Goal: Task Accomplishment & Management: Manage account settings

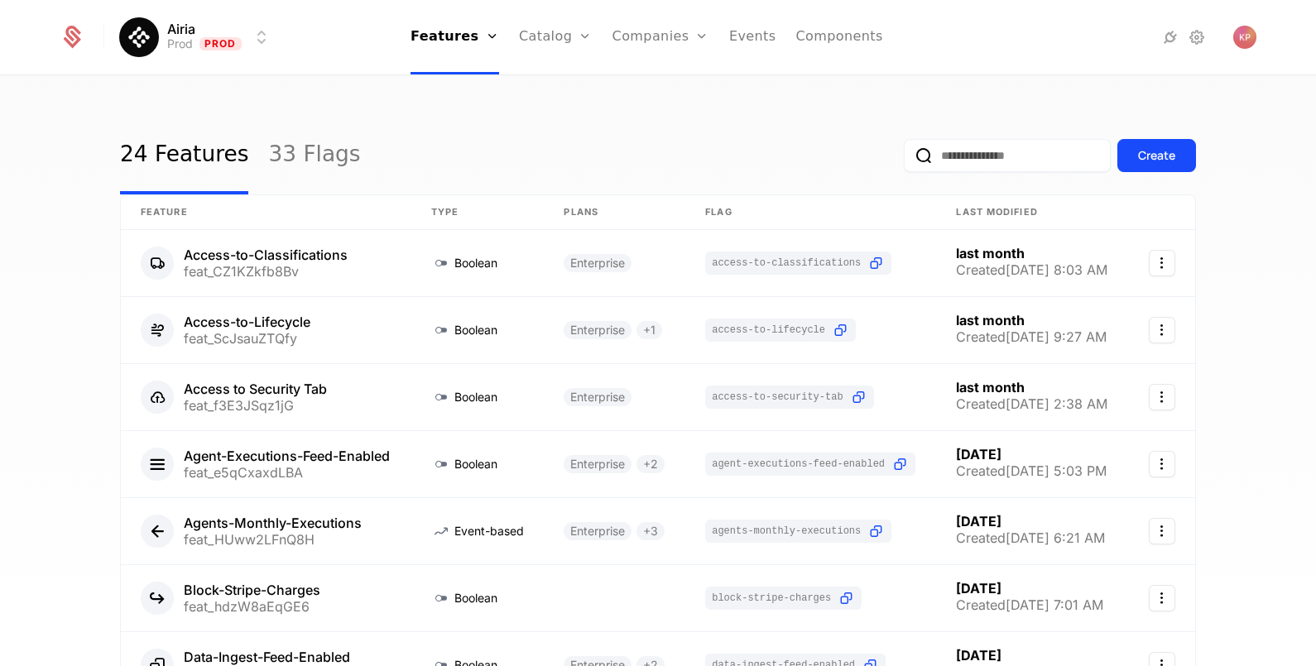
click at [653, 88] on link "Companies" at bounding box center [670, 80] width 76 height 13
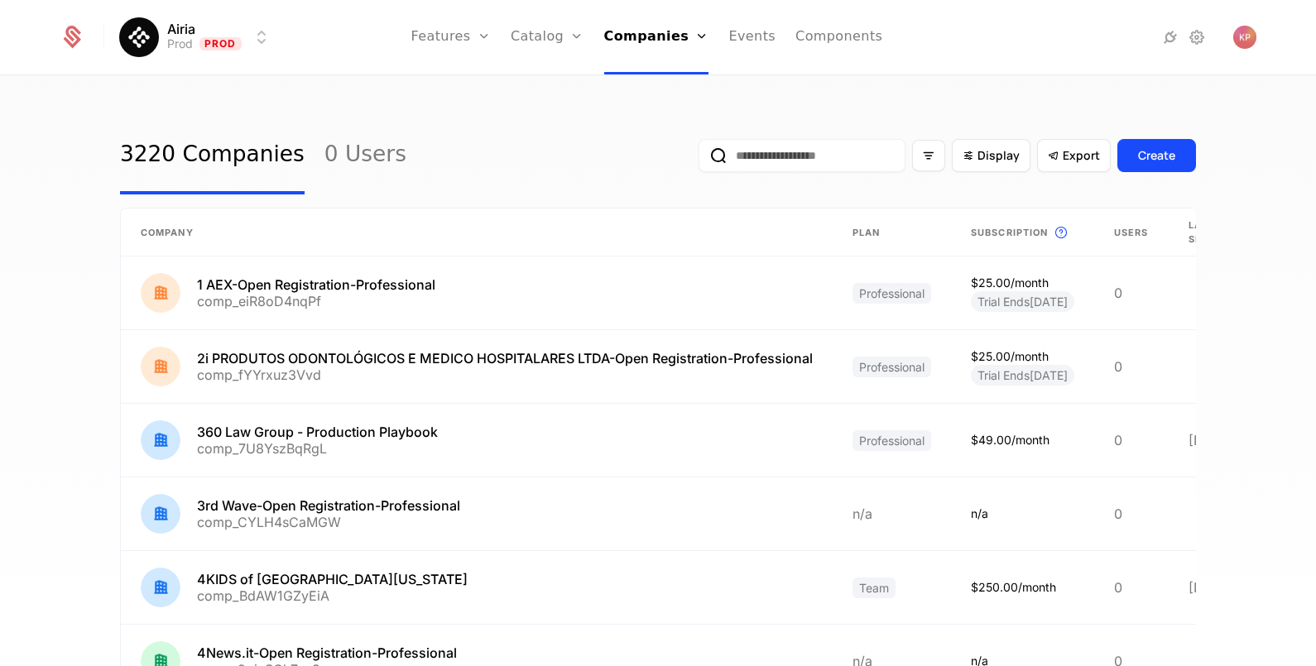
click at [728, 157] on input "email" at bounding box center [801, 155] width 207 height 33
paste input "**********"
type input "**********"
click at [698, 159] on button "submit" at bounding box center [698, 159] width 0 height 0
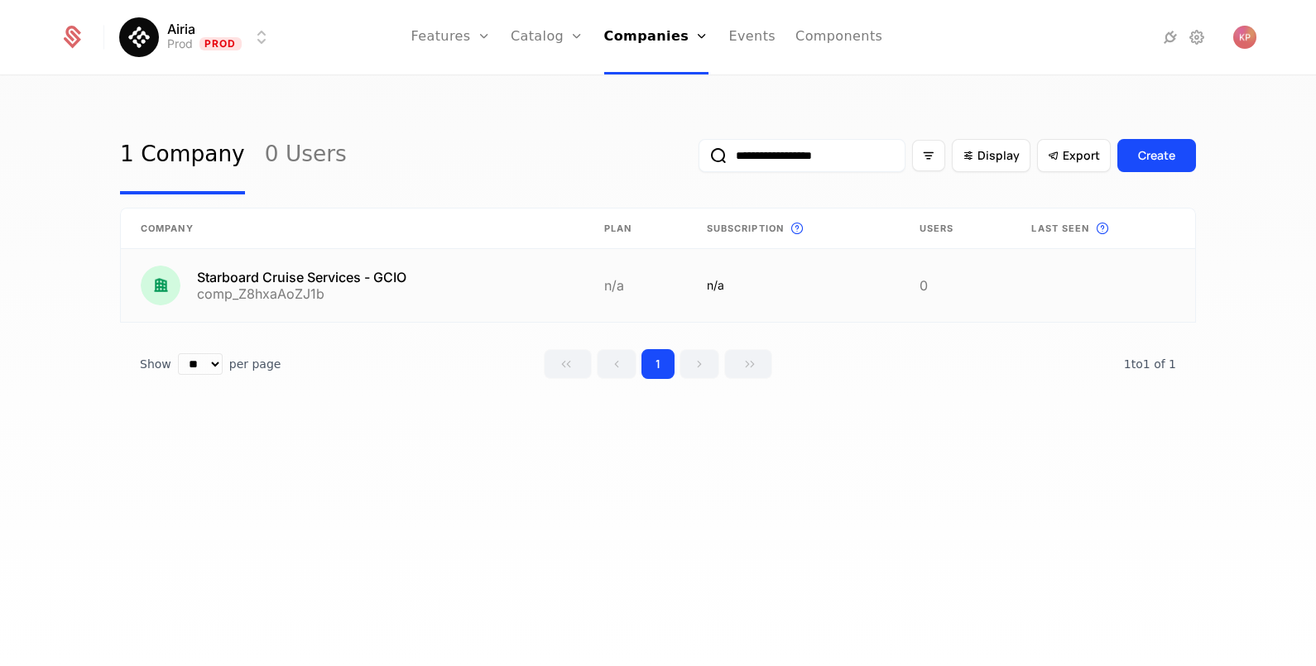
click at [476, 285] on link at bounding box center [352, 285] width 463 height 73
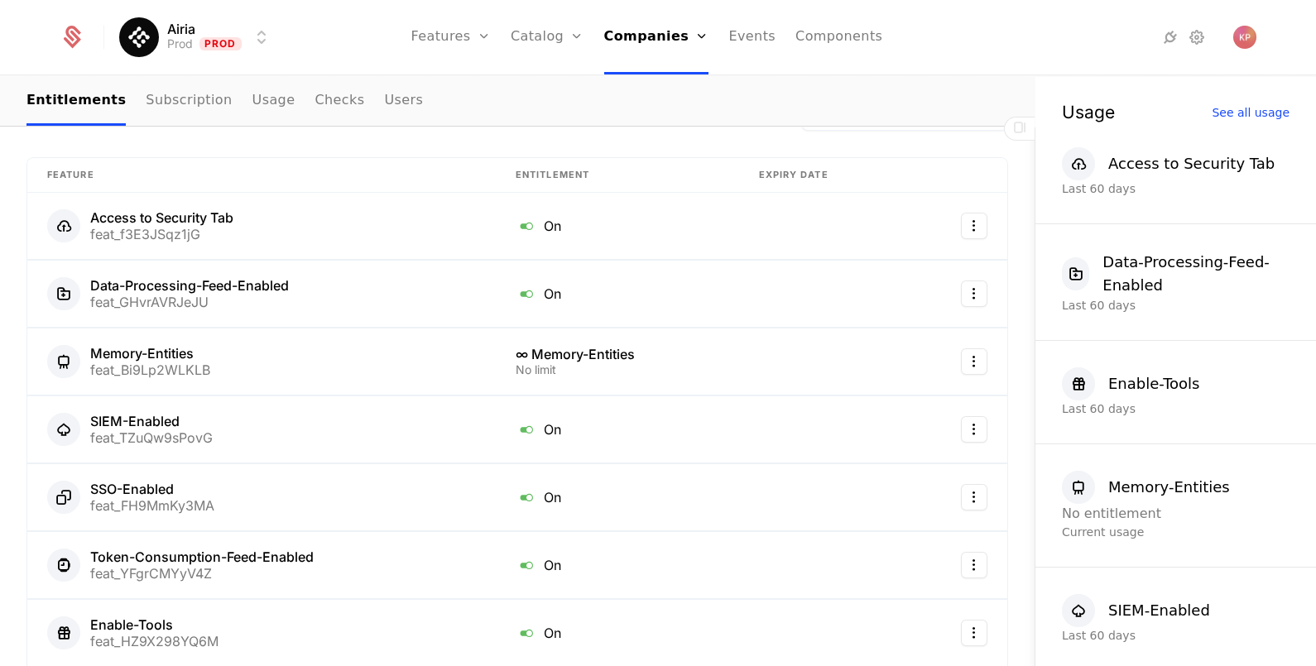
scroll to position [517, 0]
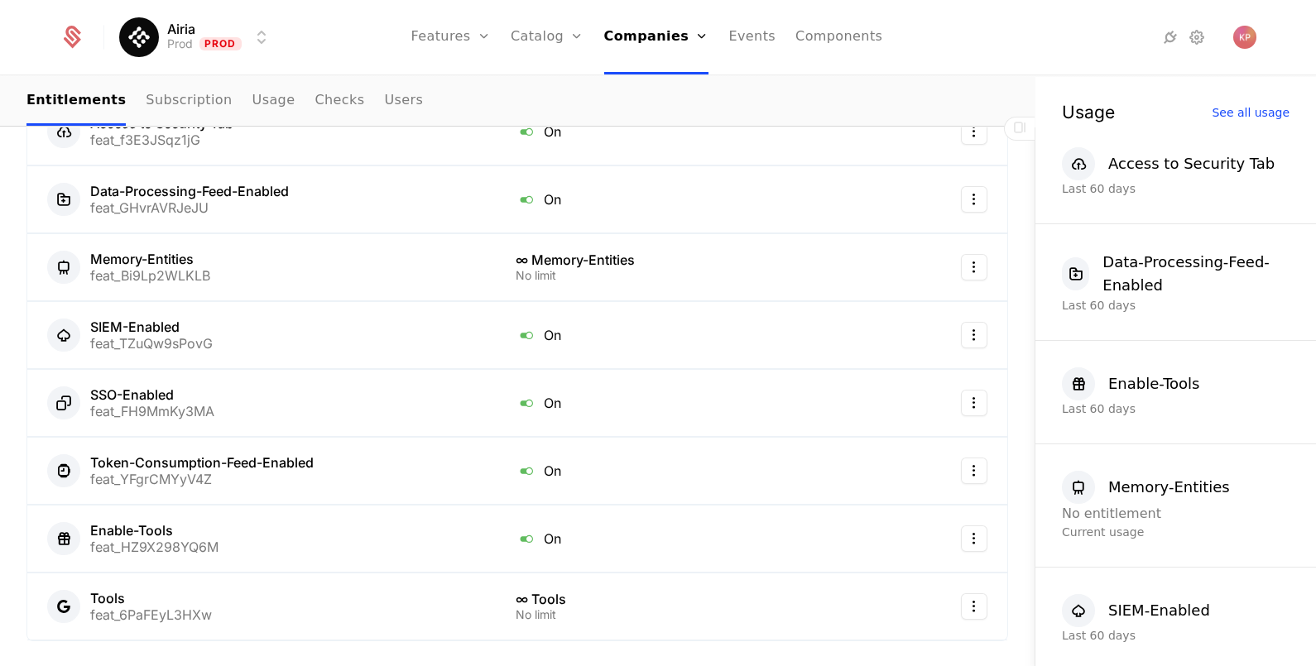
drag, startPoint x: 673, startPoint y: 84, endPoint x: 645, endPoint y: 89, distance: 27.8
click at [672, 84] on link "Companies" at bounding box center [662, 80] width 76 height 13
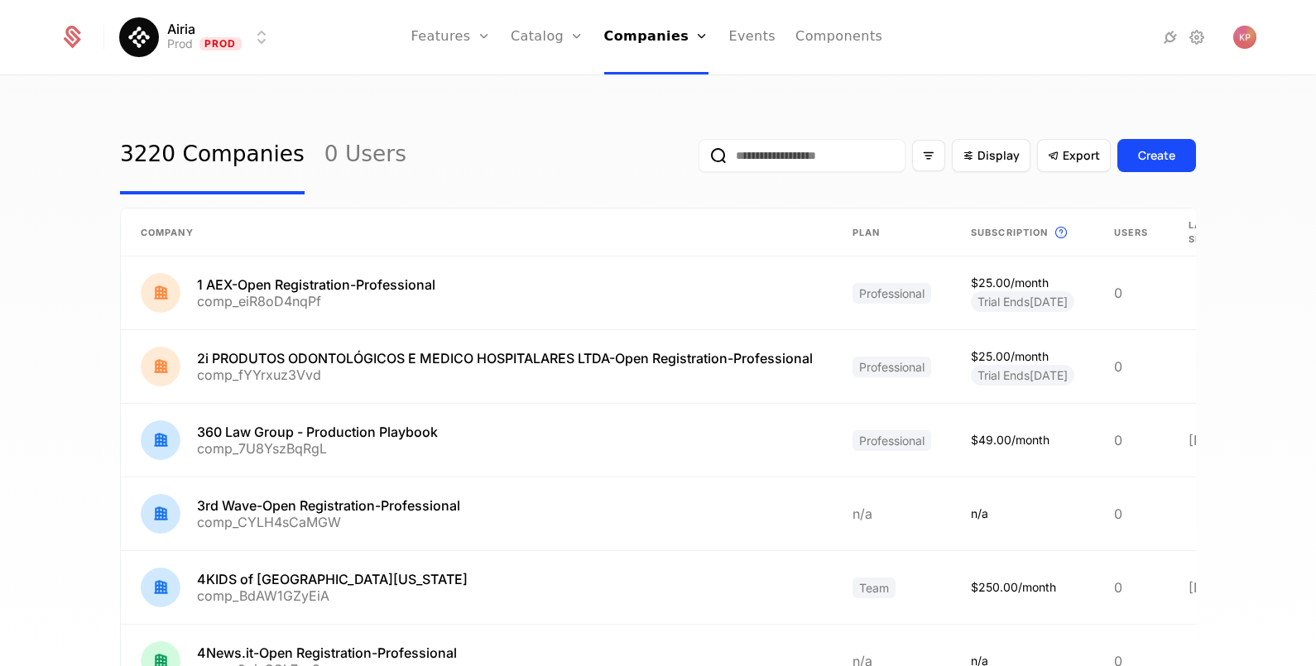
click at [747, 157] on input "email" at bounding box center [801, 155] width 207 height 33
paste input "**********"
type input "**********"
click at [698, 159] on button "submit" at bounding box center [698, 159] width 0 height 0
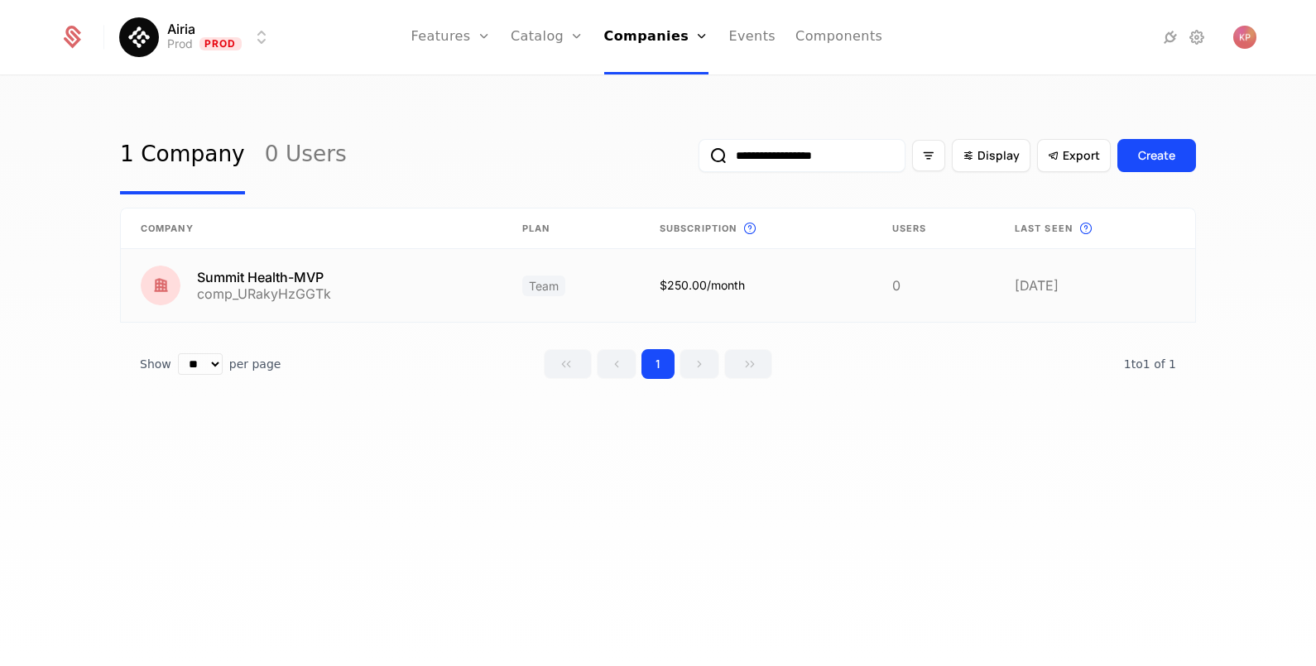
click at [468, 282] on link at bounding box center [312, 285] width 382 height 73
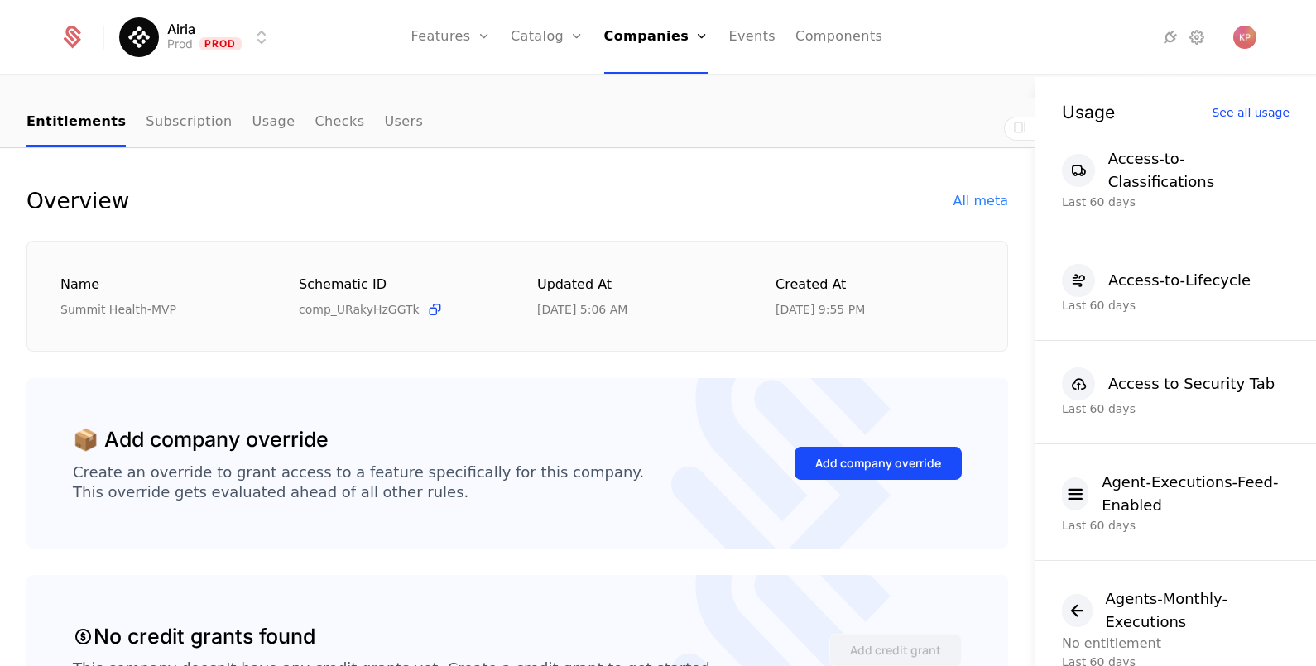
scroll to position [206, 0]
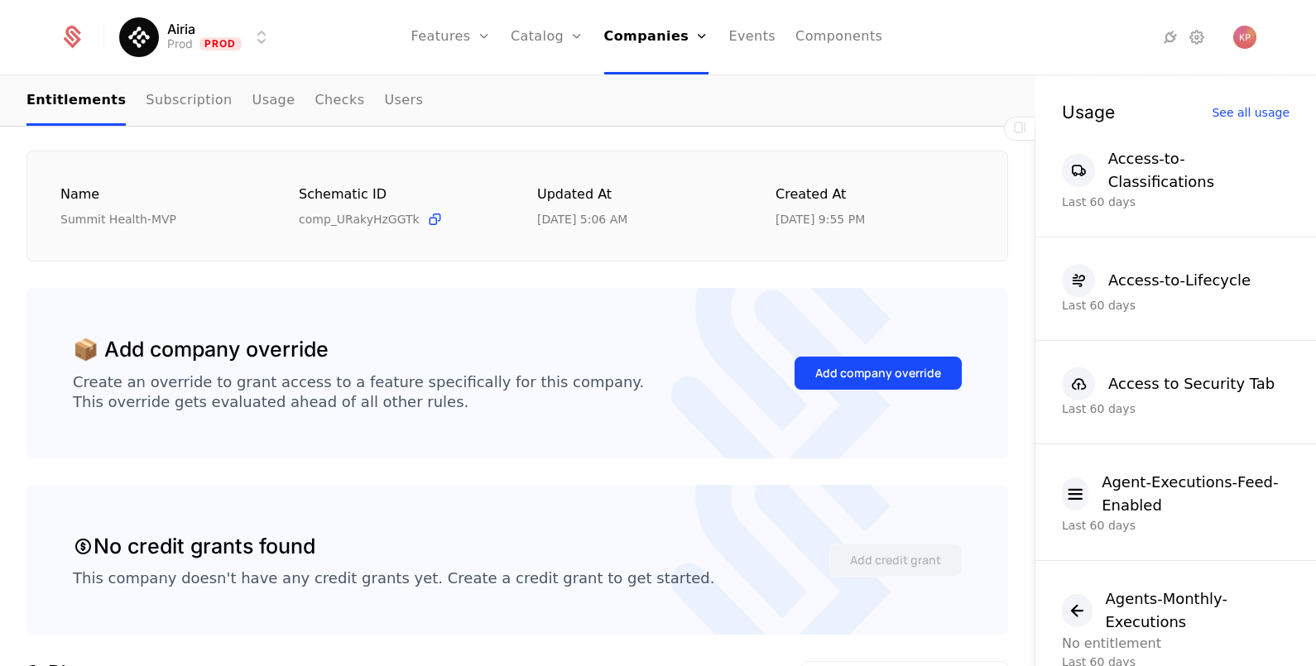
click at [852, 361] on button "Add company override" at bounding box center [877, 373] width 167 height 33
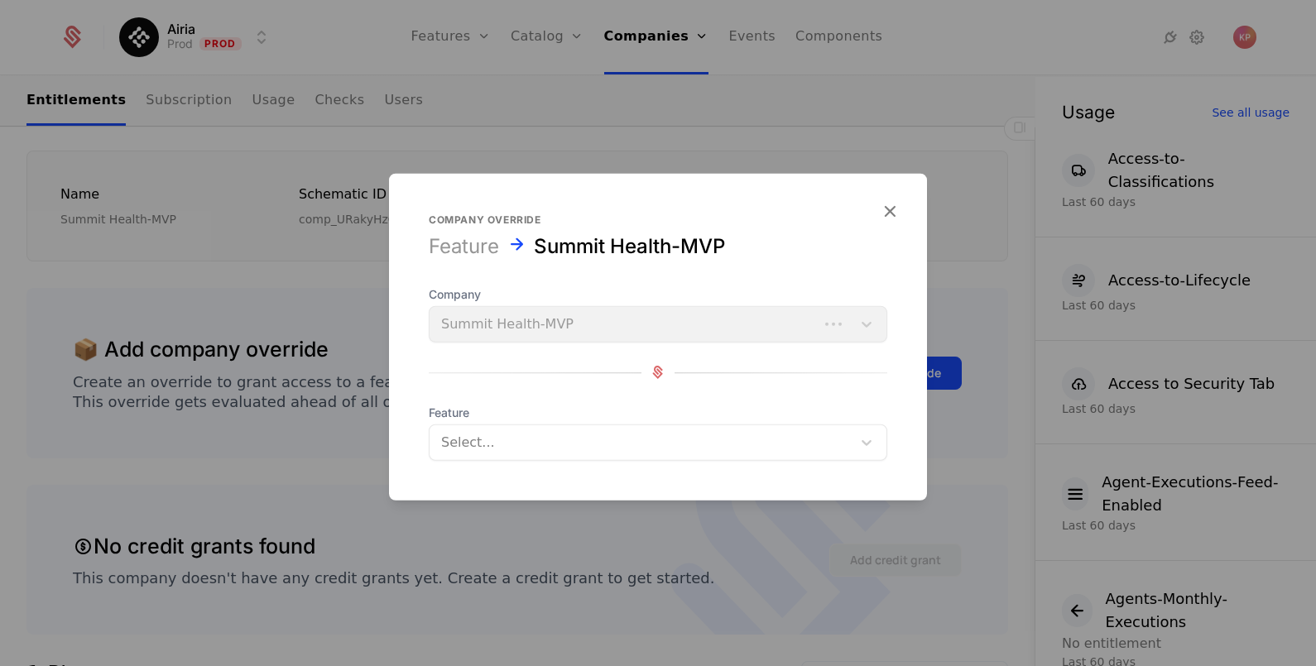
click at [548, 436] on div at bounding box center [640, 441] width 399 height 23
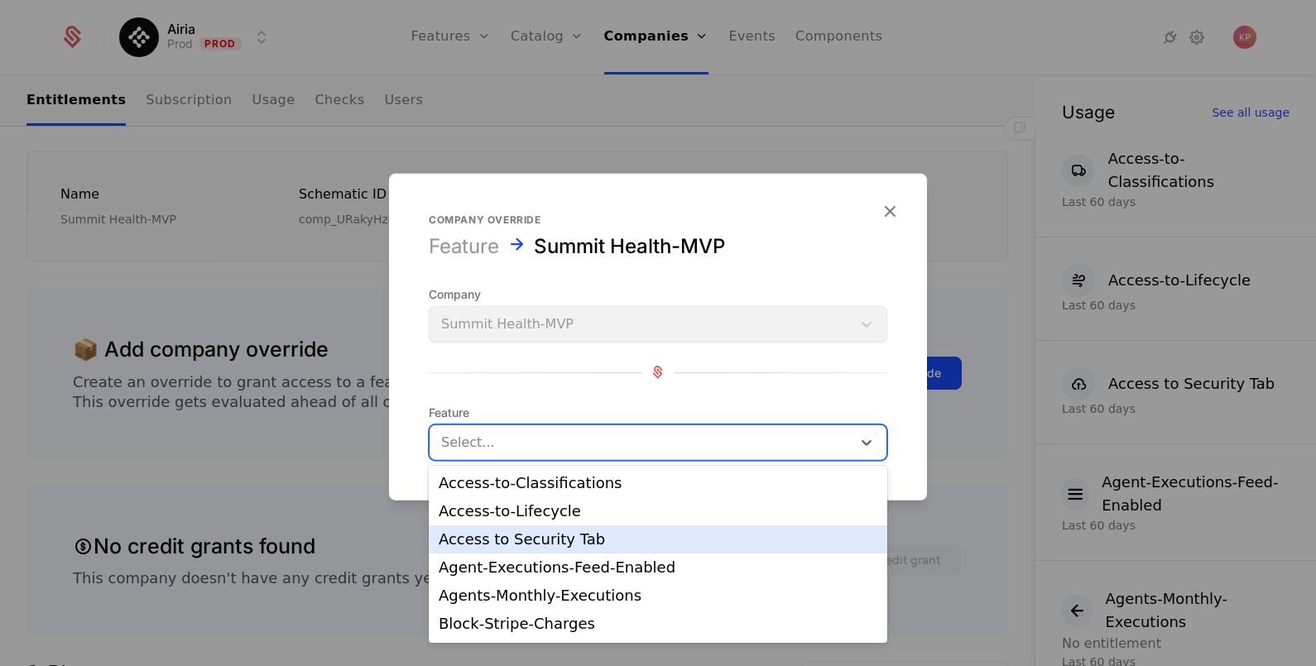
click at [561, 537] on div "Access to Security Tab" at bounding box center [658, 539] width 439 height 15
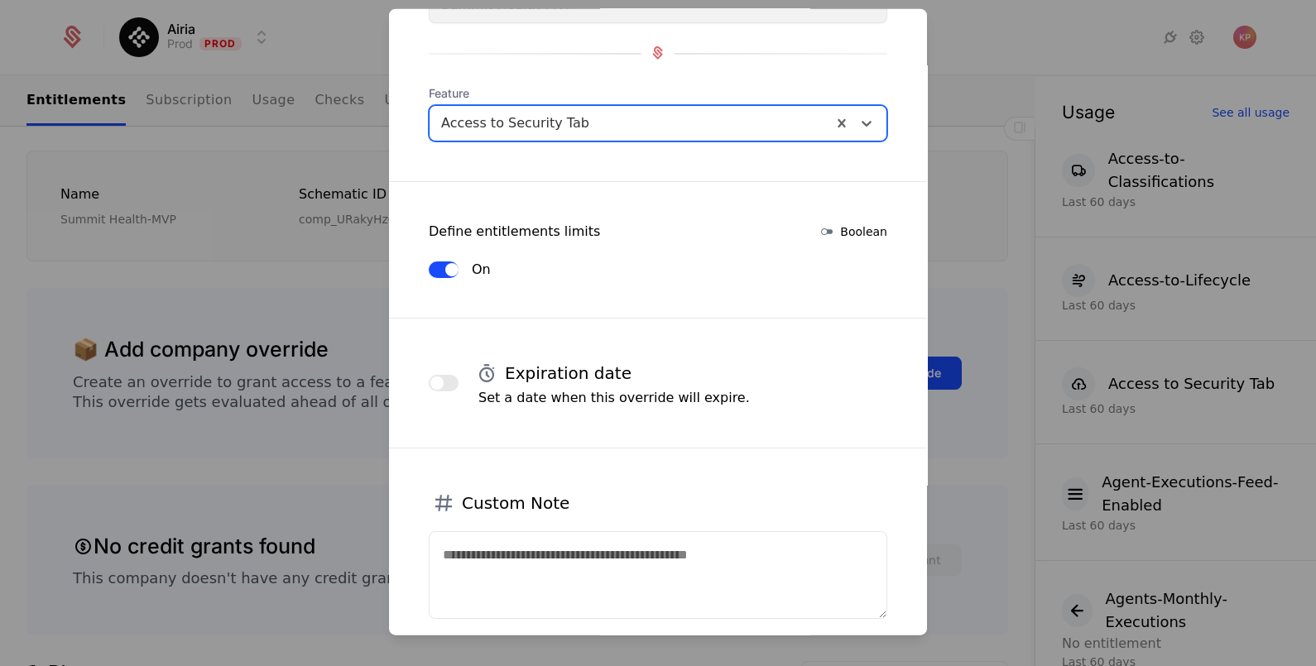
scroll to position [277, 0]
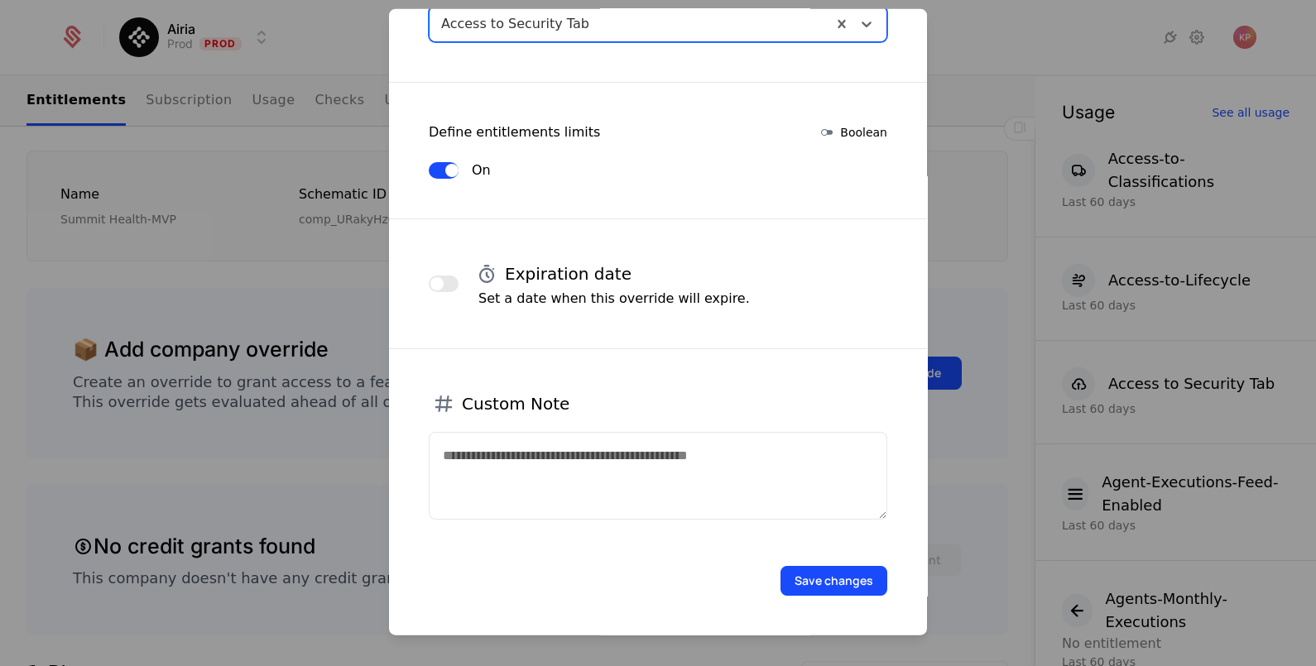
click at [805, 569] on button "Save changes" at bounding box center [833, 580] width 107 height 30
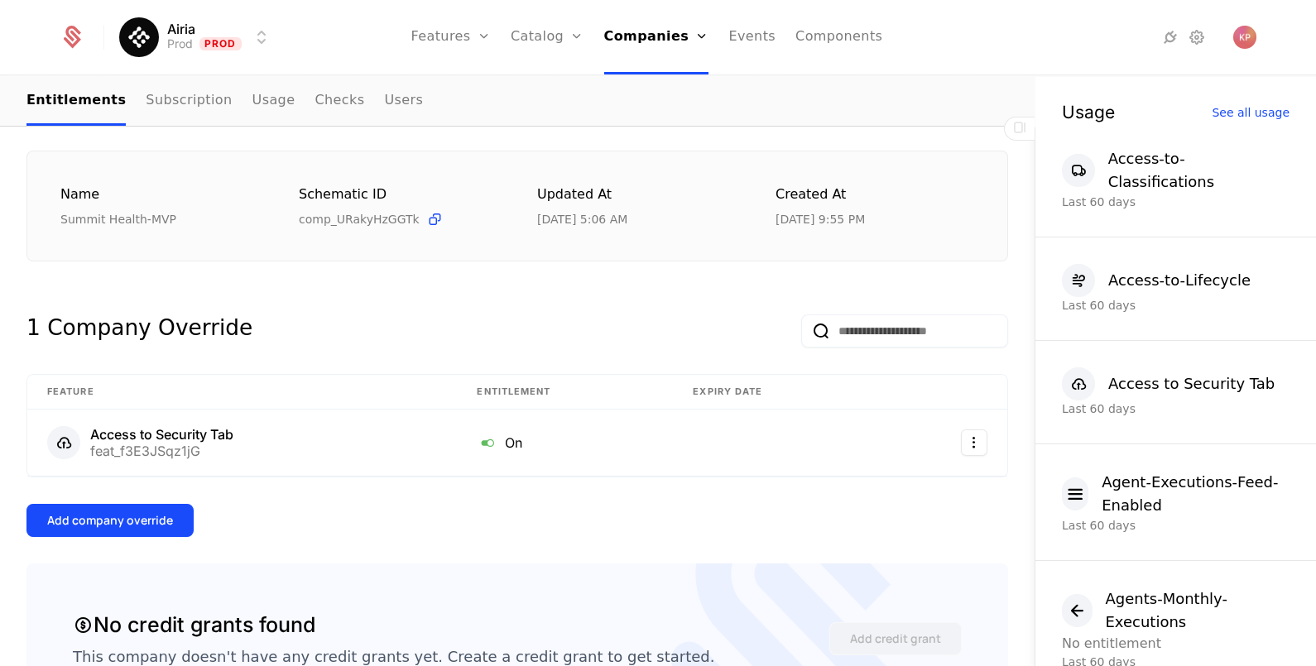
click at [180, 520] on button "Add company override" at bounding box center [109, 520] width 167 height 33
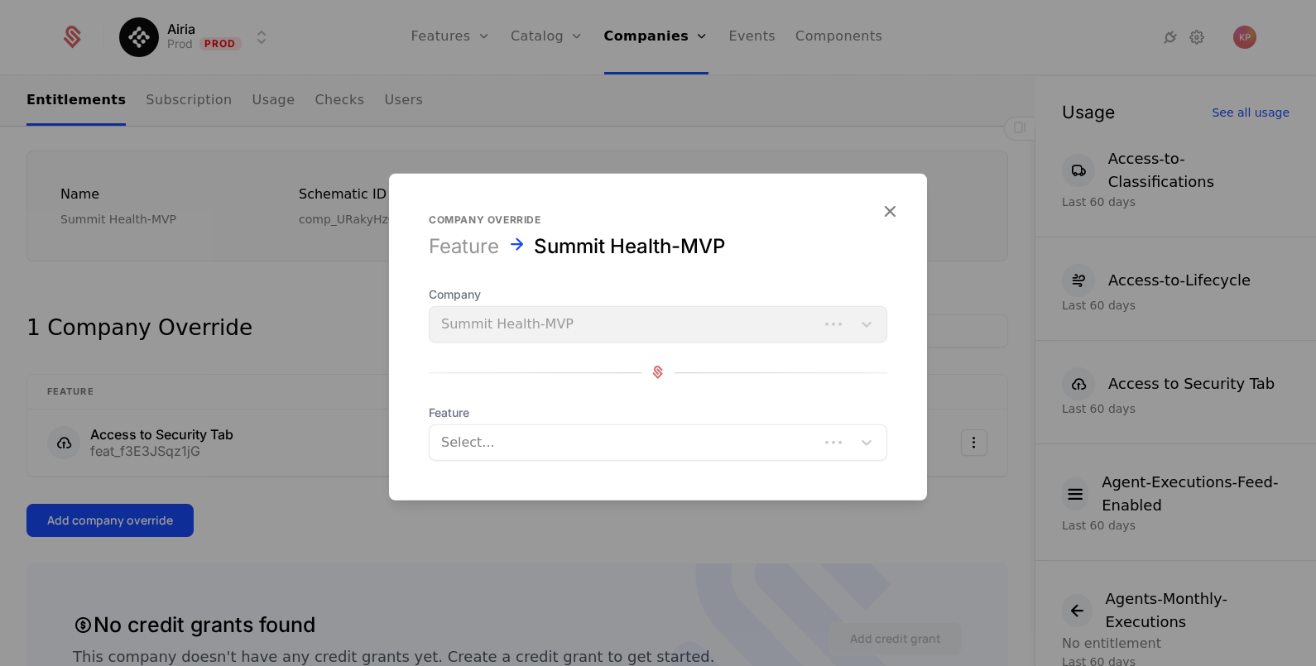
click at [541, 434] on div at bounding box center [624, 441] width 366 height 23
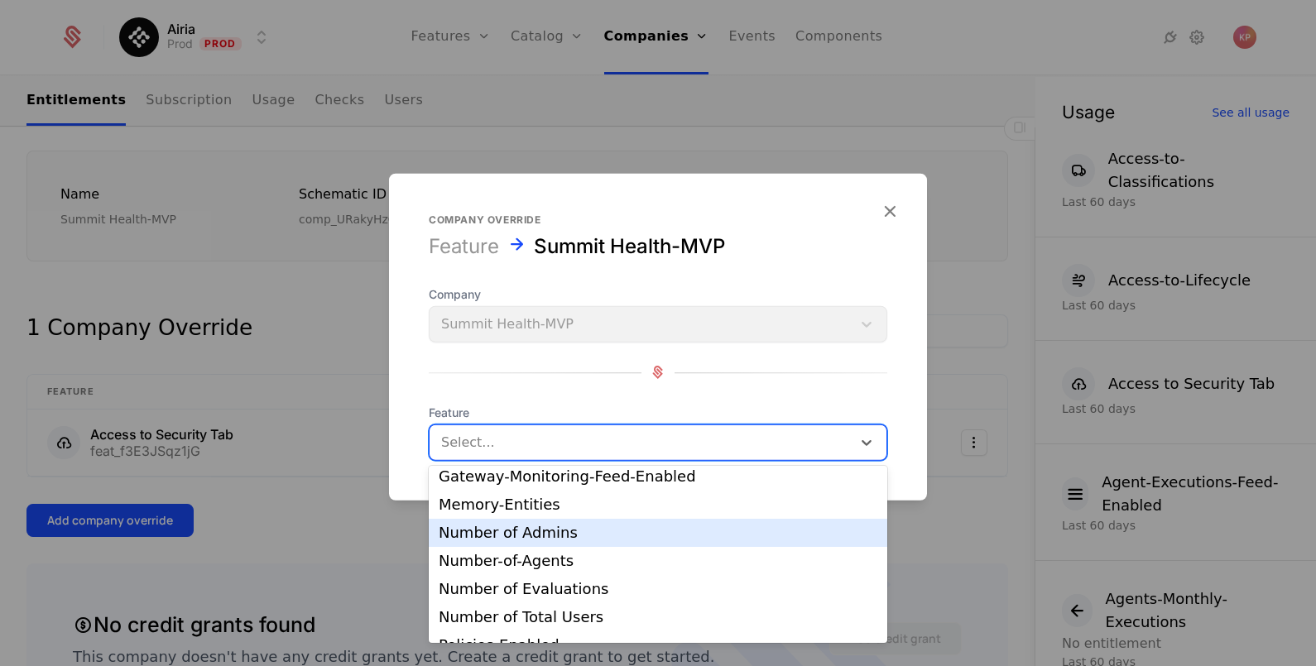
scroll to position [476, 0]
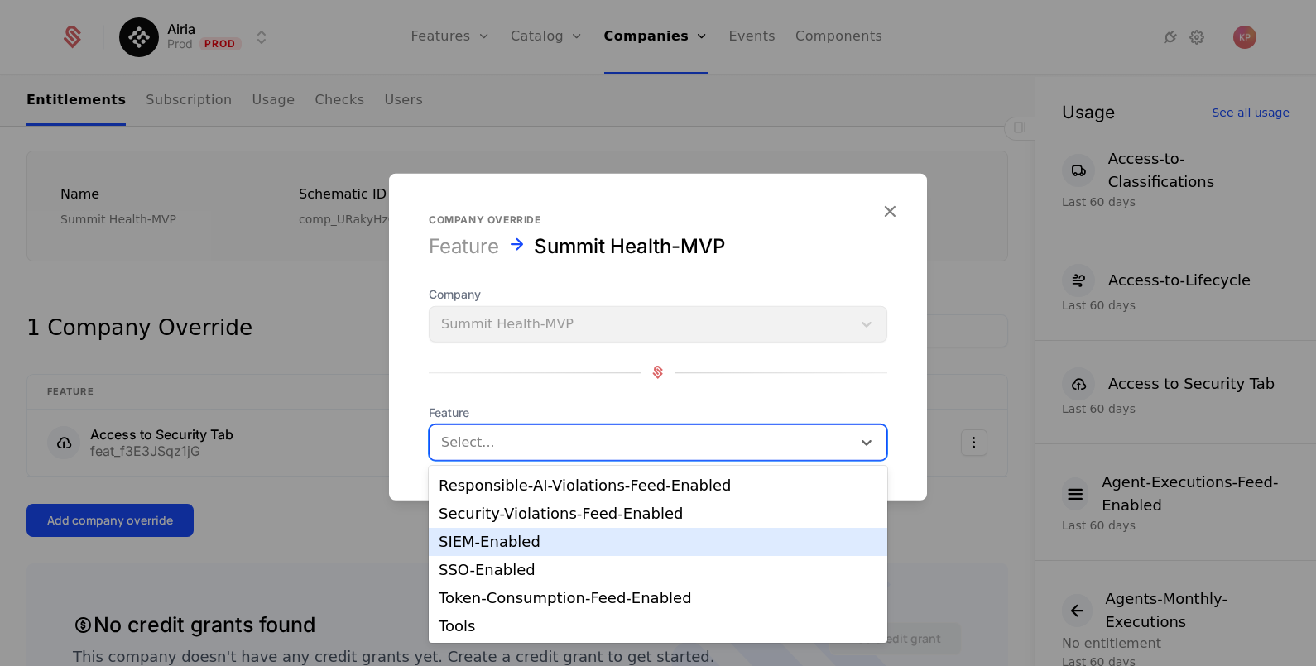
click at [584, 543] on div "SIEM-Enabled" at bounding box center [658, 542] width 439 height 15
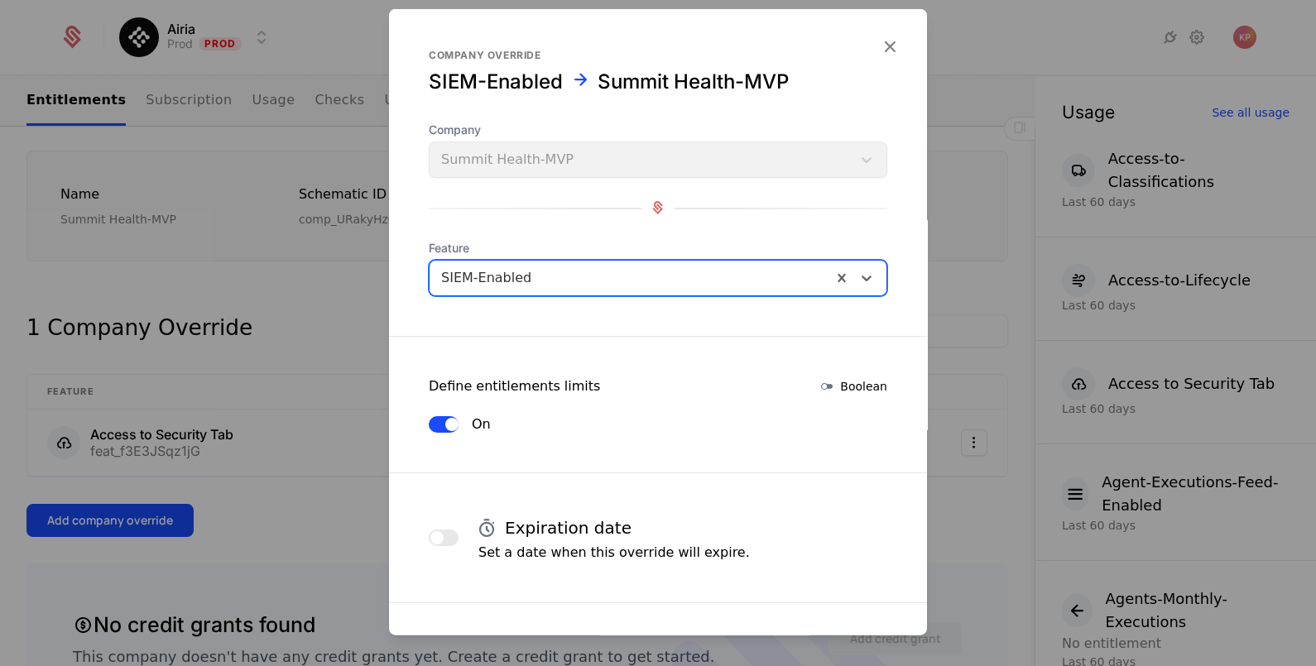
scroll to position [252, 0]
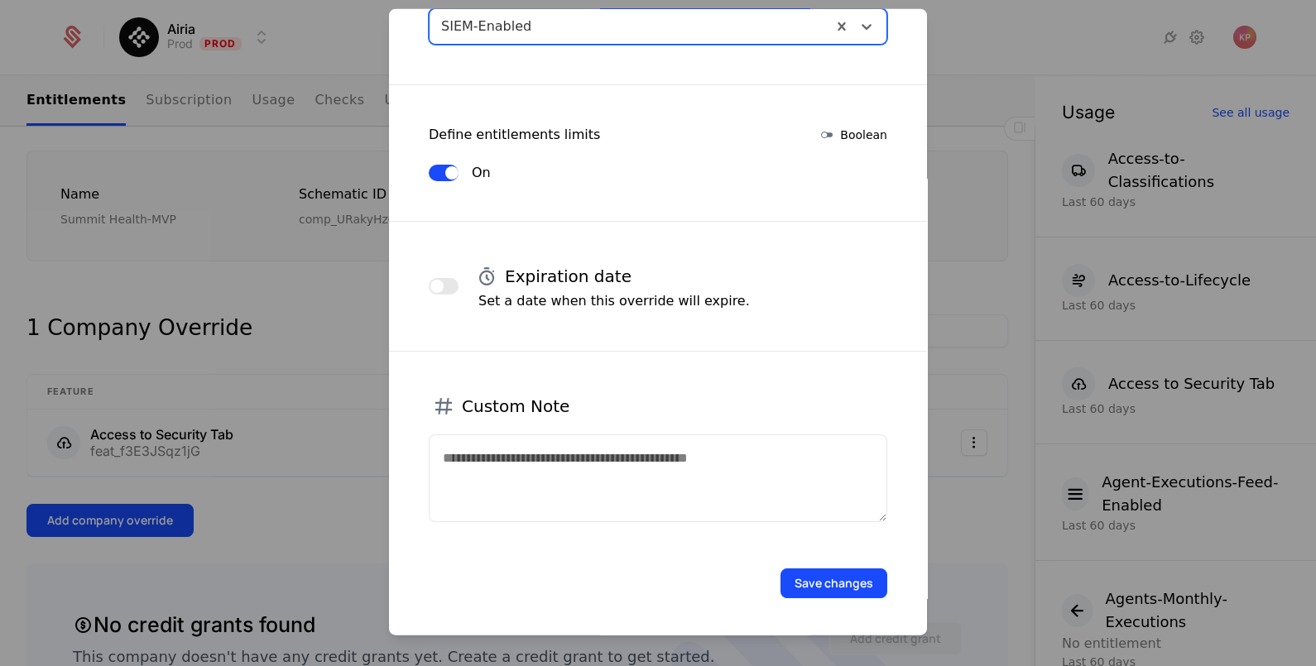
click at [823, 576] on button "Save changes" at bounding box center [833, 583] width 107 height 30
